Goal: Information Seeking & Learning: Check status

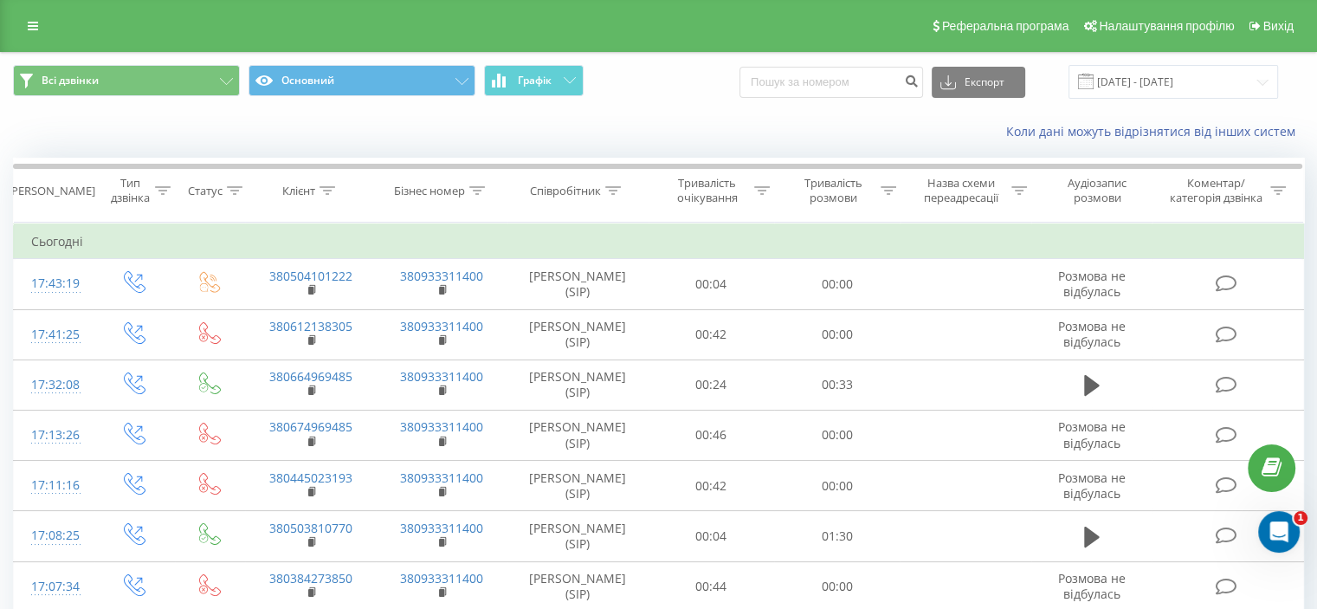
click at [1029, 224] on td "Сьогодні" at bounding box center [659, 241] width 1290 height 35
click at [875, 201] on div "Тривалість розмови" at bounding box center [833, 190] width 87 height 29
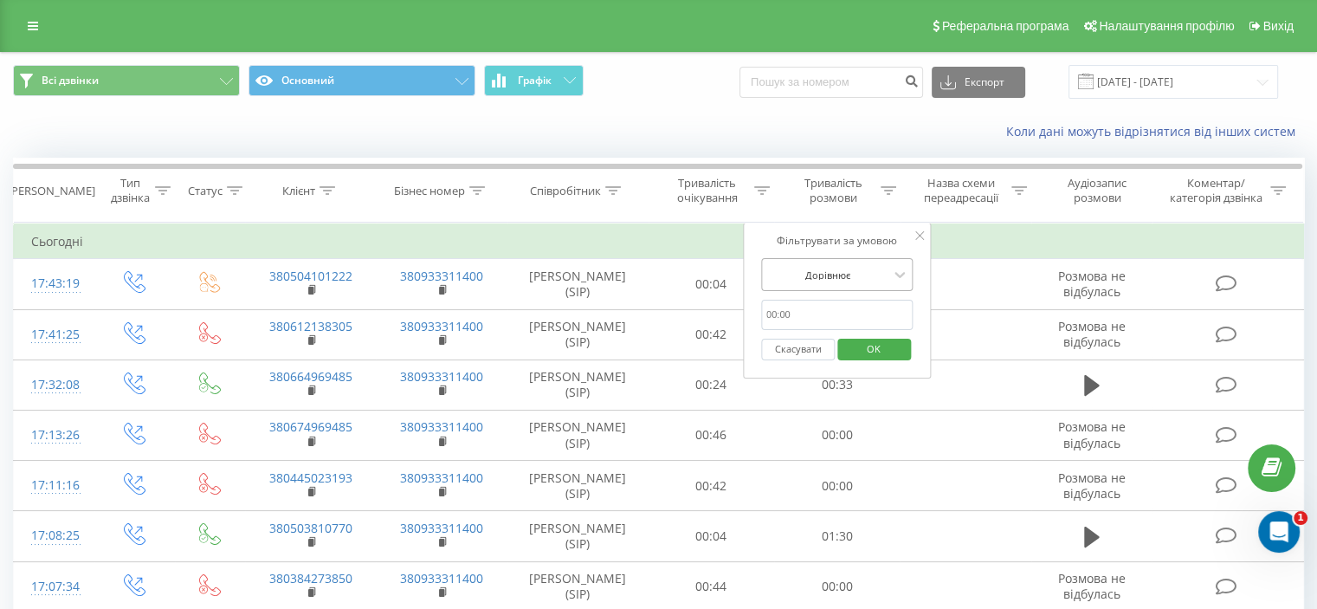
click at [862, 261] on div "Дорівнює" at bounding box center [837, 274] width 152 height 33
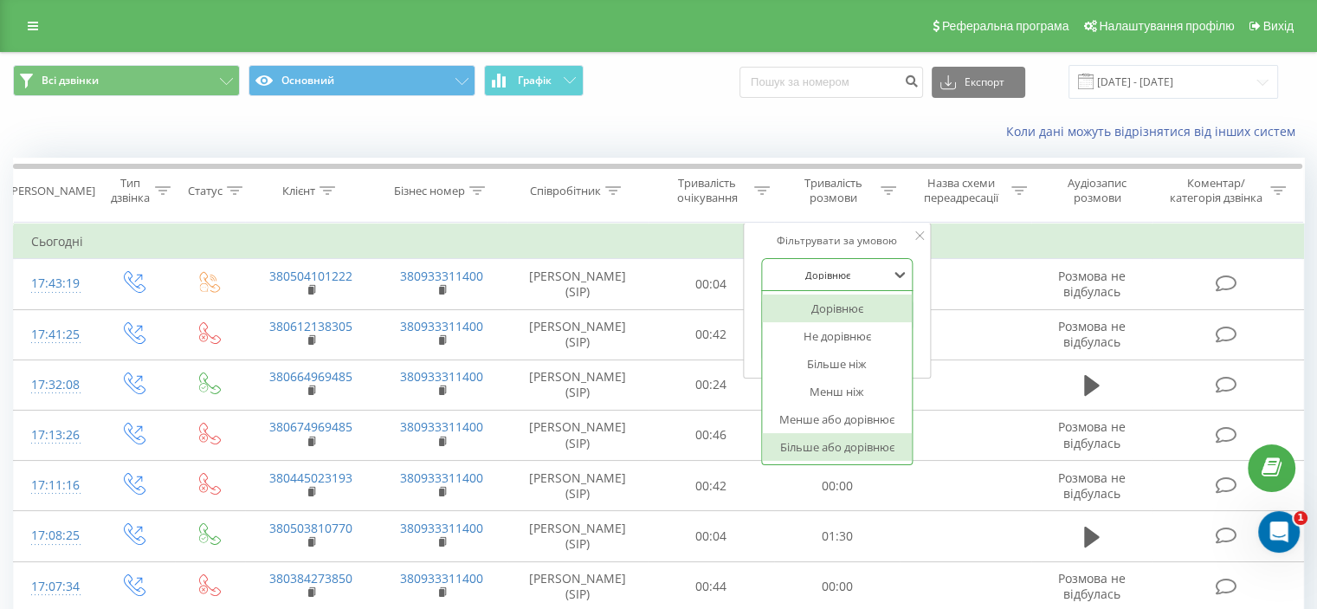
click at [851, 437] on div "Більше або дорівнює" at bounding box center [837, 447] width 151 height 28
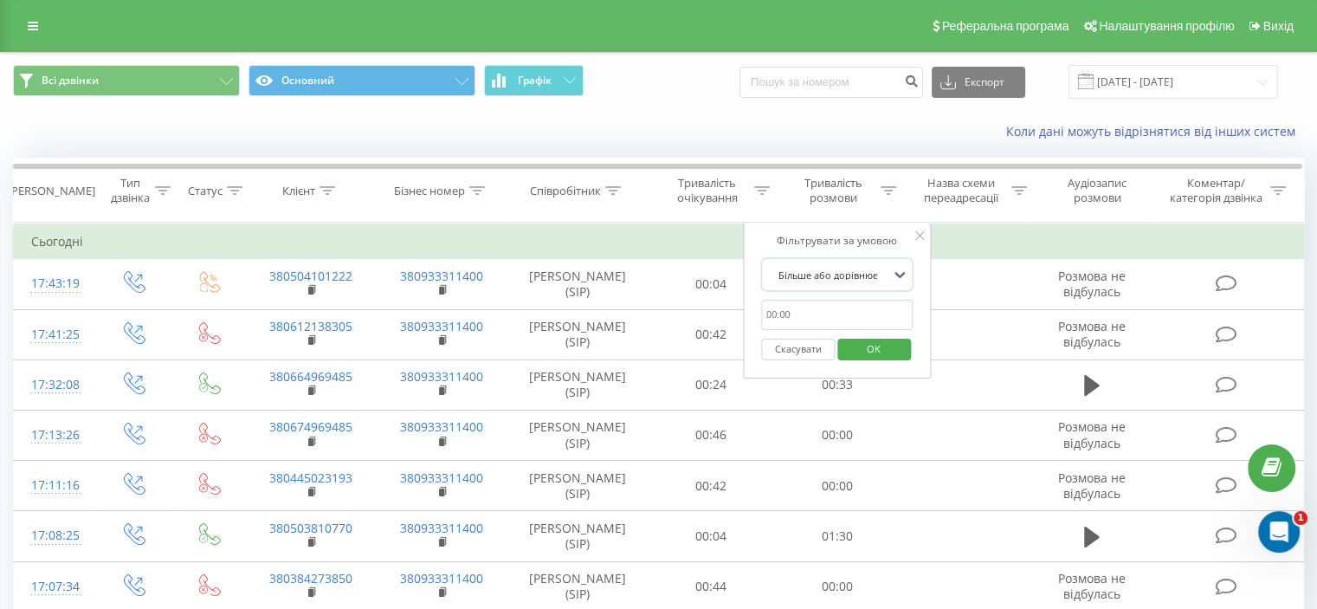
click at [852, 326] on input "text" at bounding box center [837, 315] width 152 height 30
type input "01:00"
click at [865, 358] on span "OK" at bounding box center [873, 348] width 48 height 27
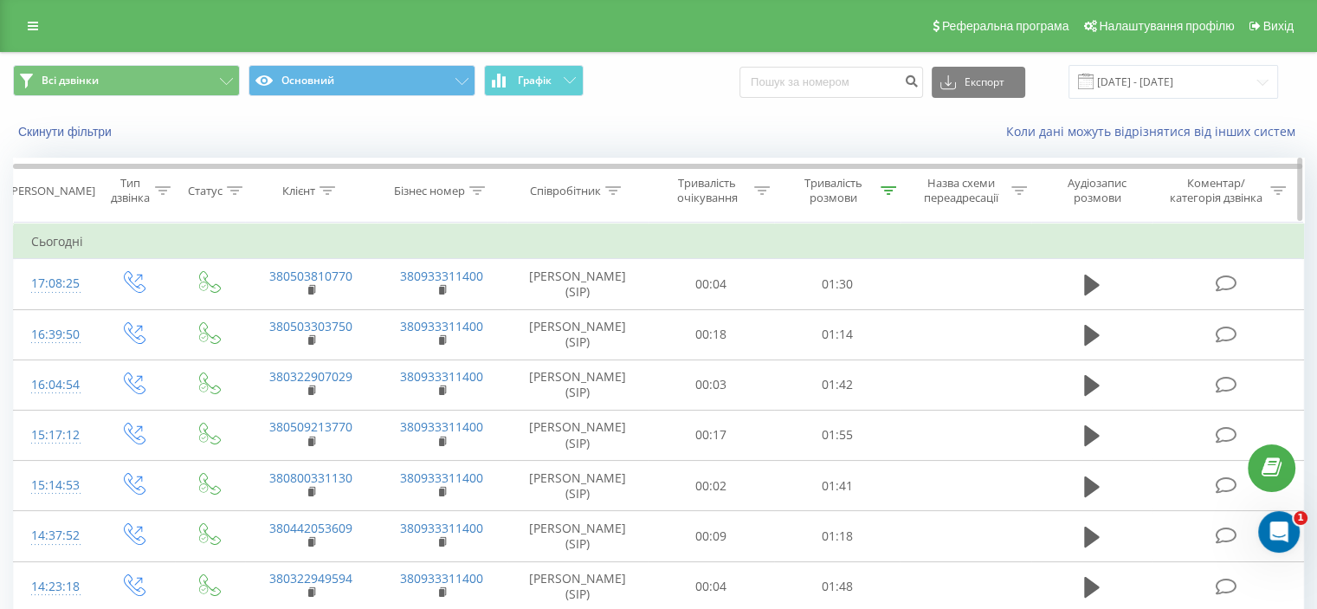
click at [864, 192] on div "Тривалість розмови" at bounding box center [833, 190] width 87 height 29
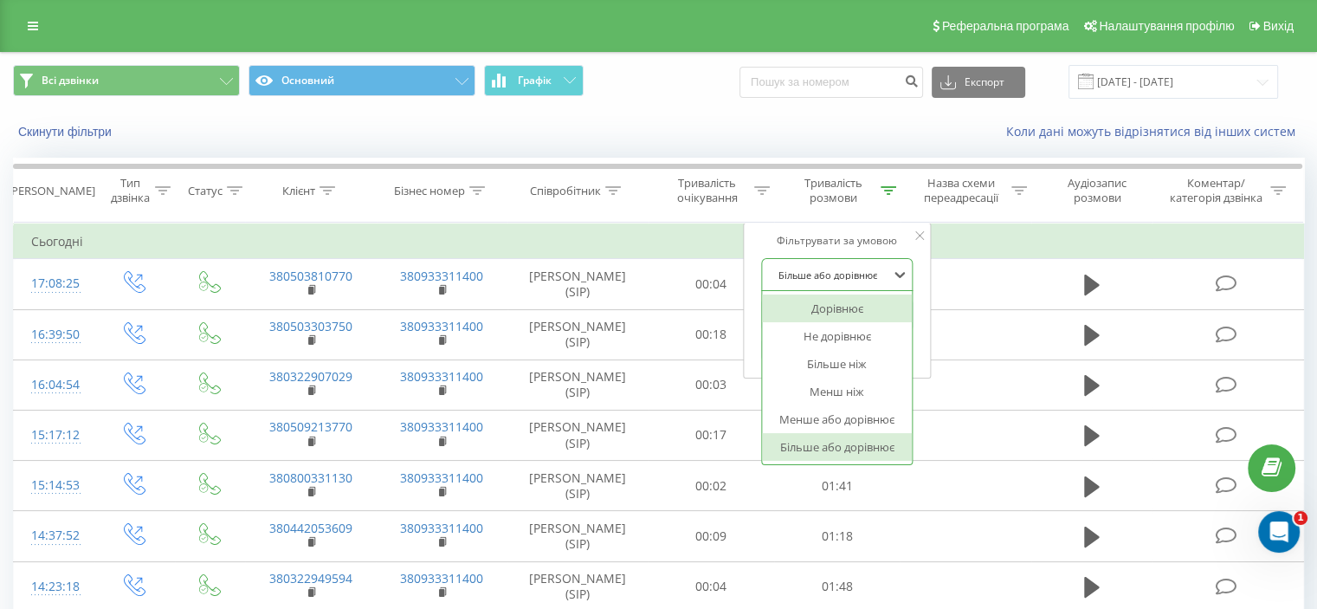
click at [860, 268] on div at bounding box center [827, 275] width 123 height 16
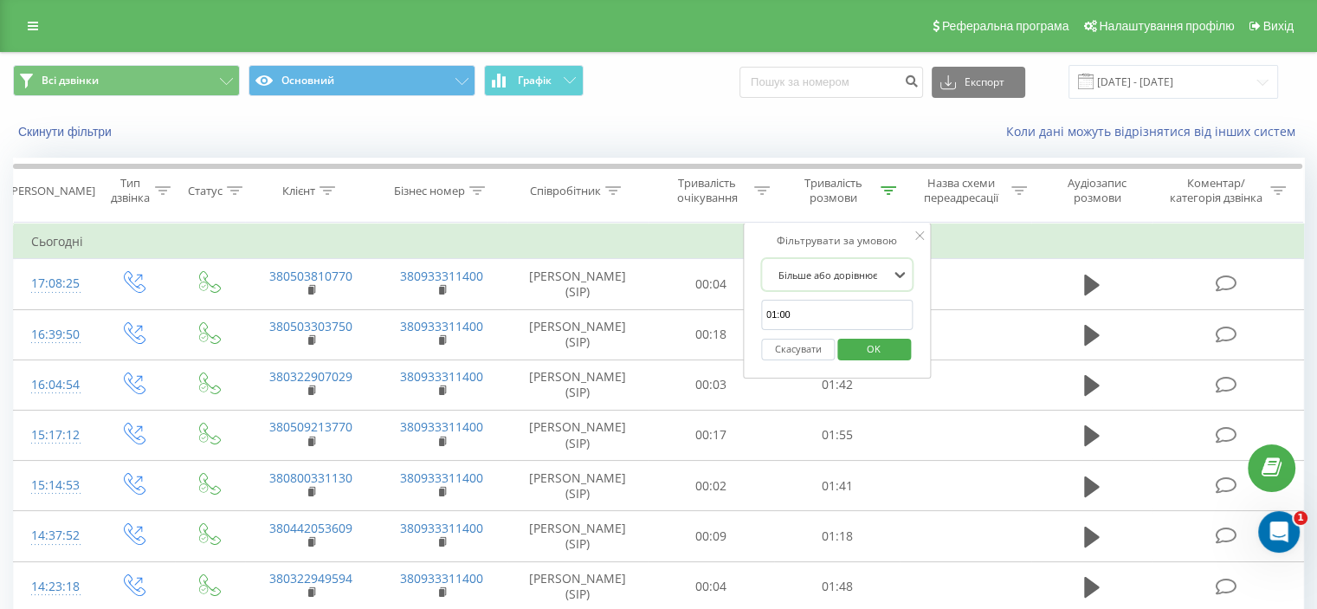
click at [860, 268] on div at bounding box center [827, 275] width 123 height 16
click at [843, 326] on input "01:00" at bounding box center [837, 315] width 152 height 30
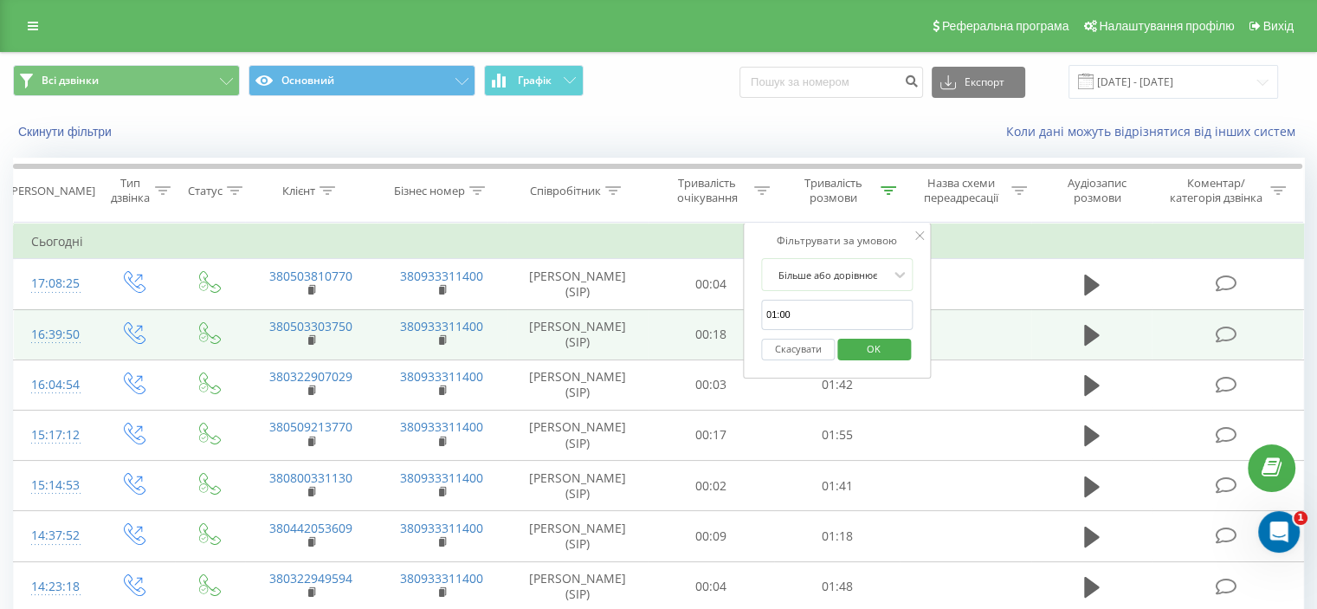
drag, startPoint x: 839, startPoint y: 316, endPoint x: 725, endPoint y: 321, distance: 114.4
click at [725, 321] on table "Фільтрувати за умовою Дорівнює Введіть значення Скасувати OK Фільтрувати за умо…" at bounding box center [658, 493] width 1291 height 540
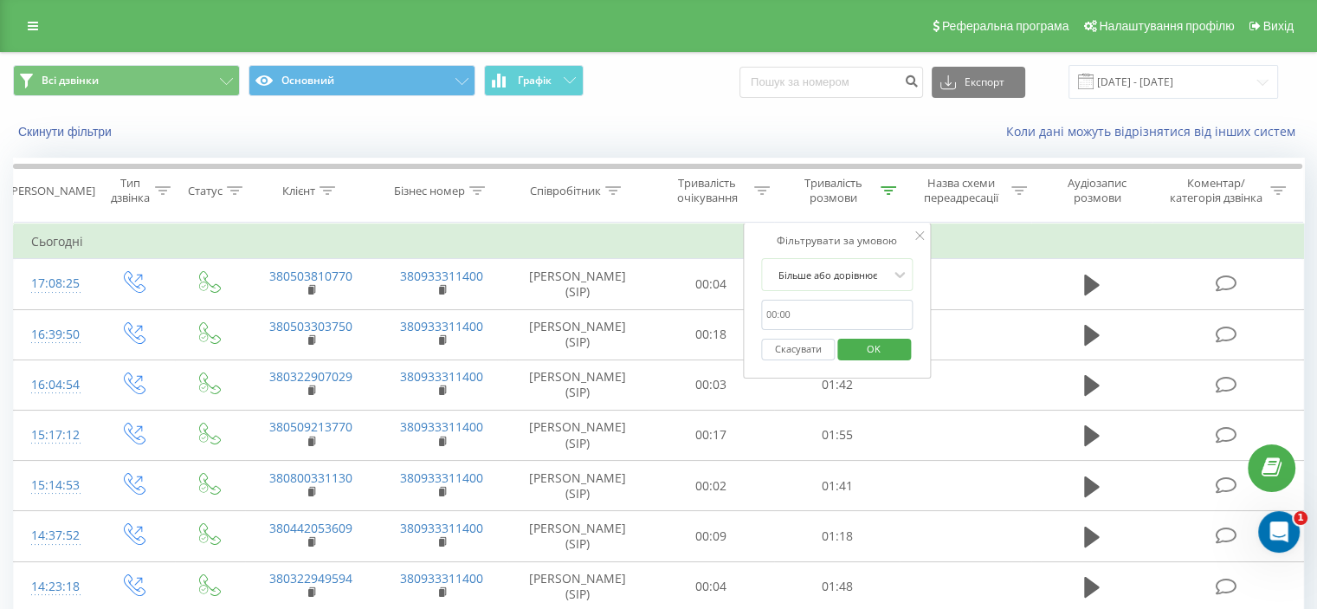
click at [786, 313] on input "text" at bounding box center [837, 315] width 152 height 30
type input "00:59"
click at [865, 349] on span "OK" at bounding box center [873, 348] width 48 height 27
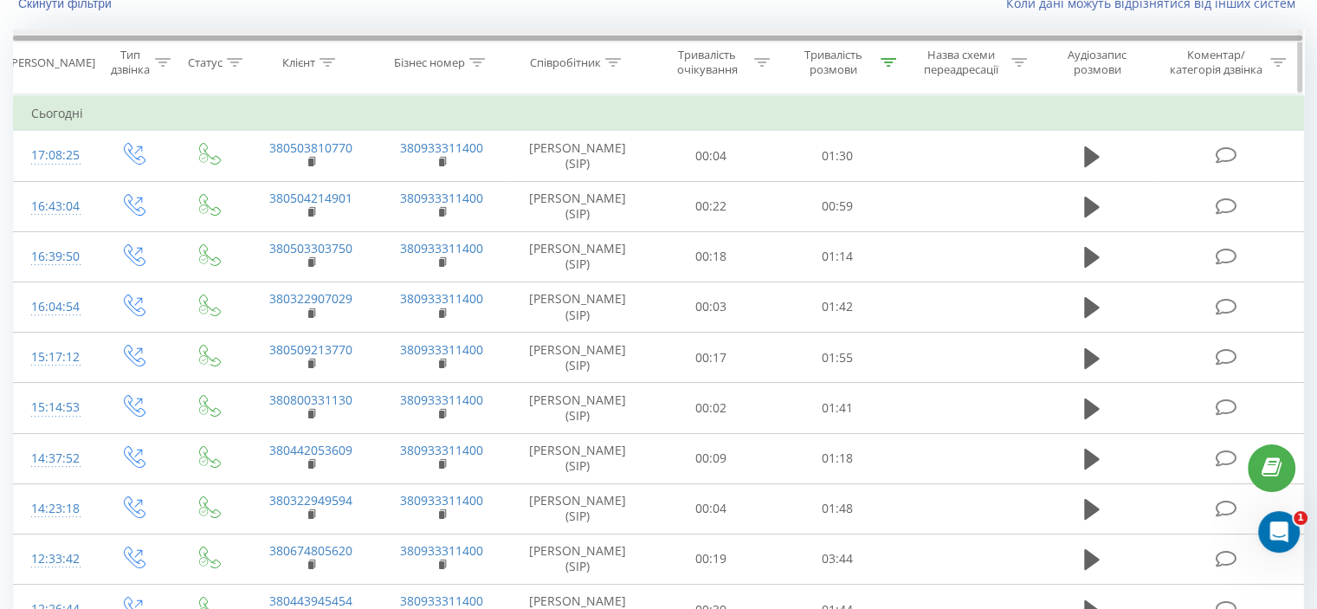
scroll to position [21, 0]
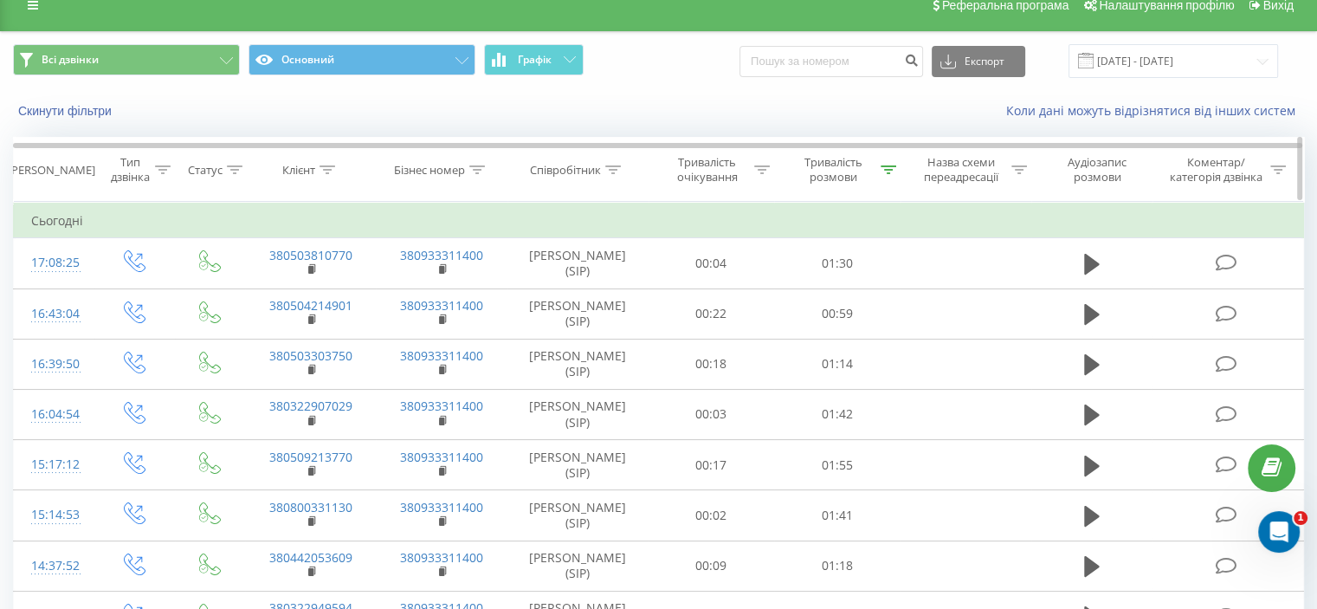
click at [812, 174] on div "Тривалість розмови" at bounding box center [833, 169] width 87 height 29
